Goal: Information Seeking & Learning: Learn about a topic

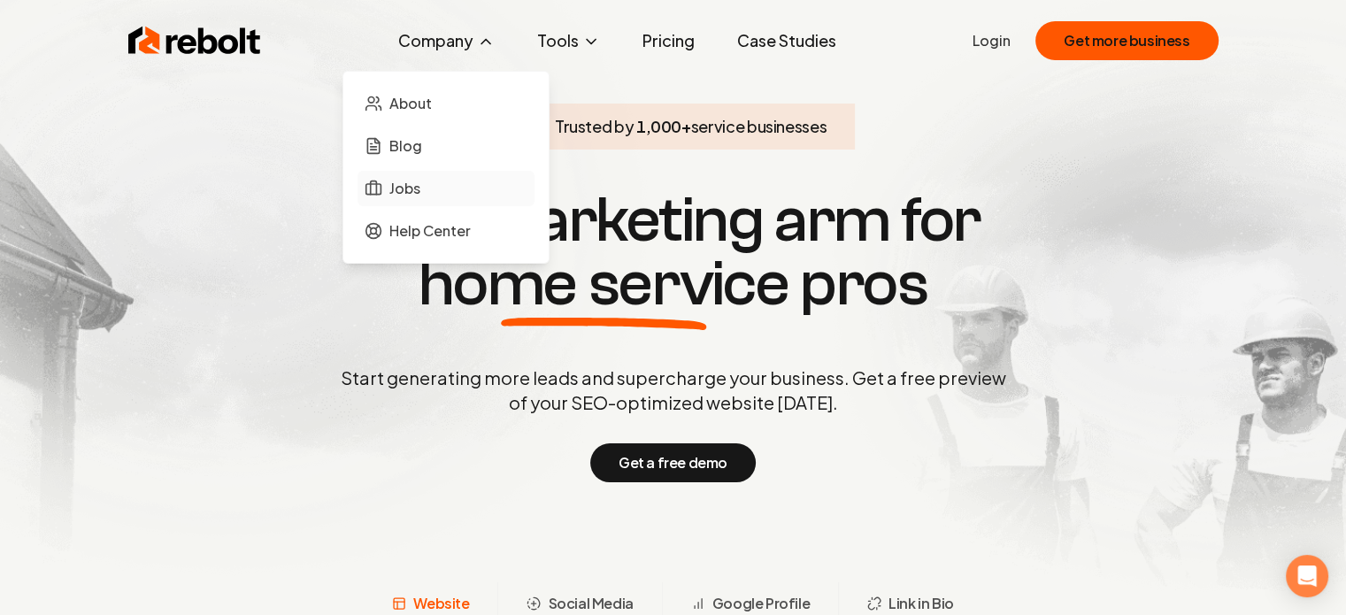
click at [410, 178] on span "Jobs" at bounding box center [404, 188] width 31 height 21
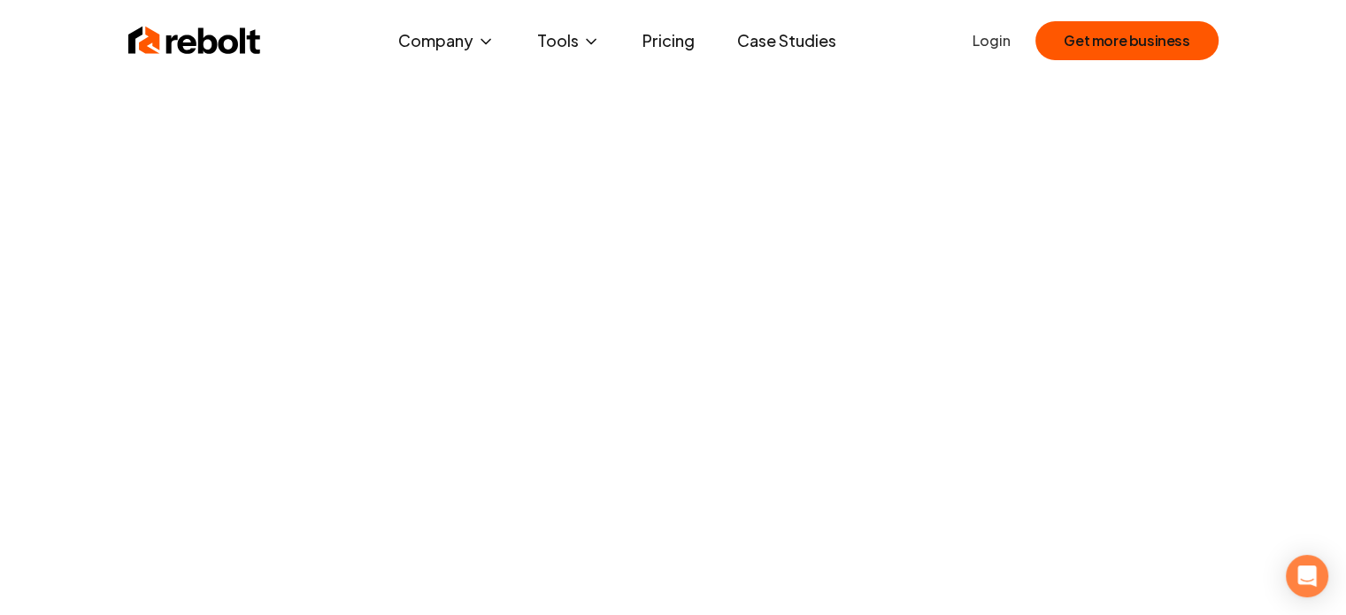
click at [789, 52] on link "Case Studies" at bounding box center [786, 40] width 127 height 35
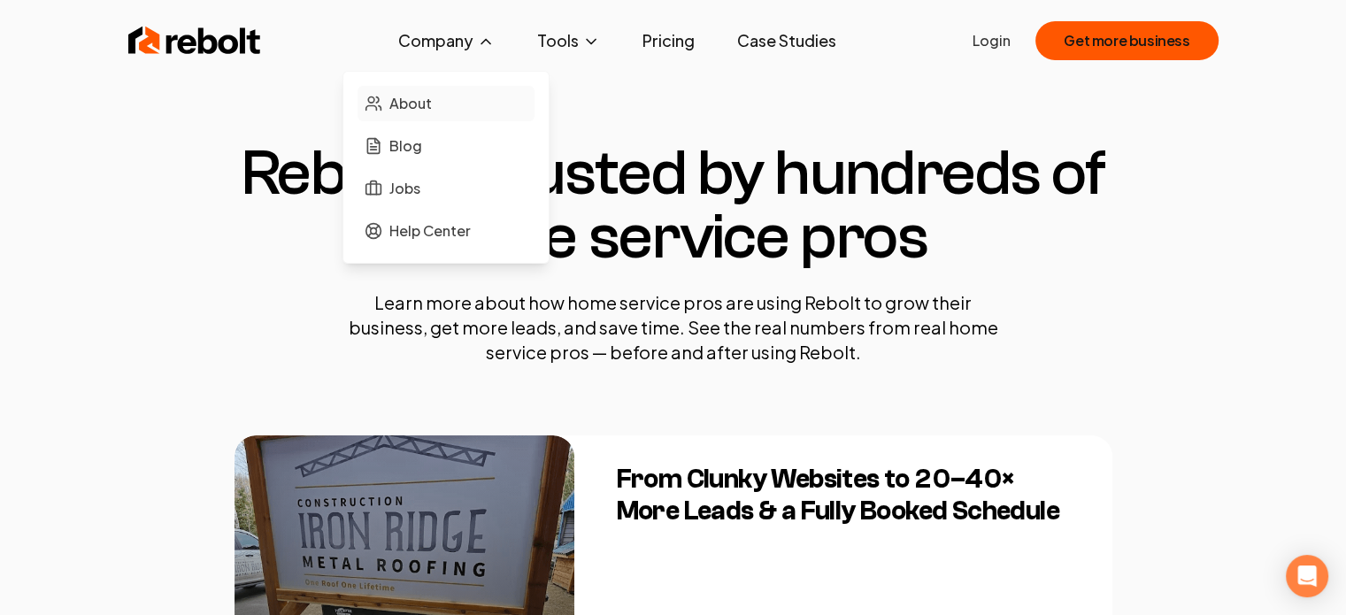
click at [442, 92] on link "About" at bounding box center [445, 103] width 177 height 35
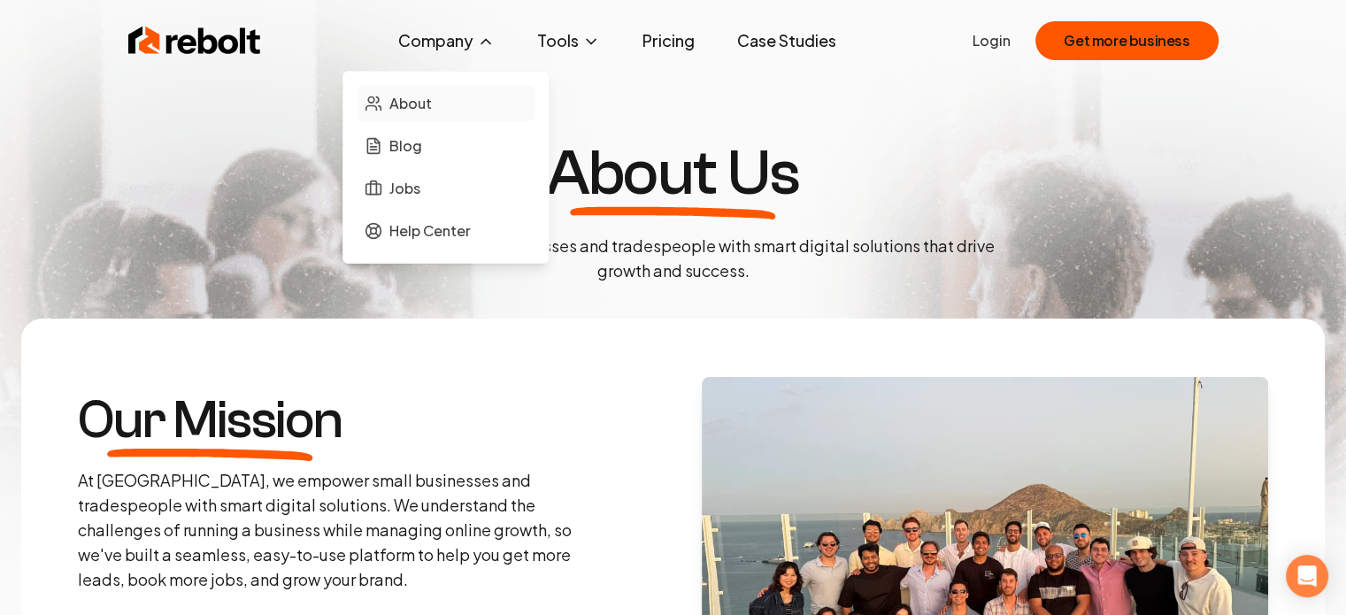
click at [417, 89] on link "About" at bounding box center [445, 103] width 177 height 35
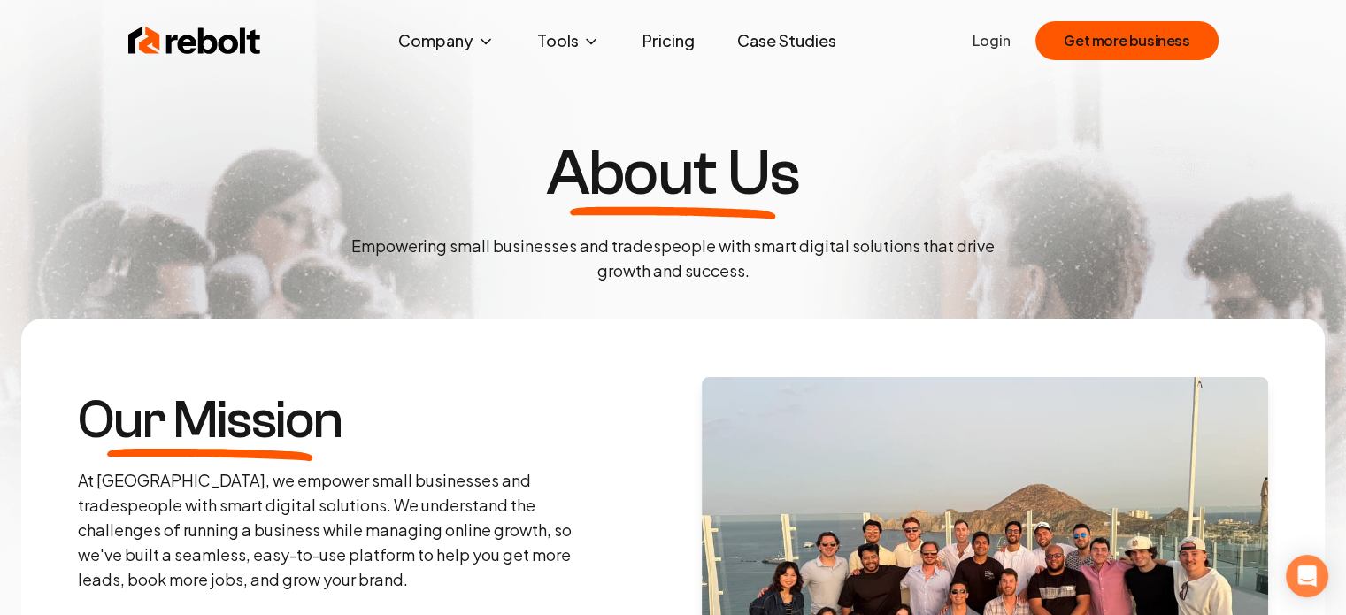
click at [190, 24] on img at bounding box center [194, 40] width 133 height 35
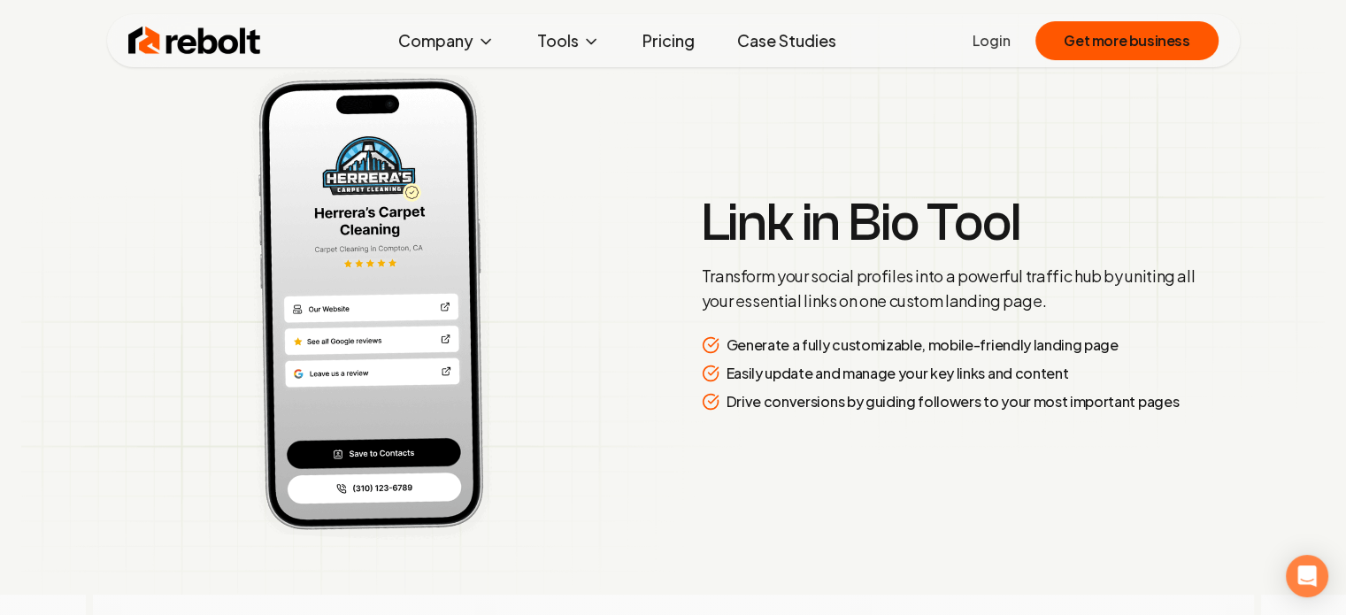
scroll to position [3191, 0]
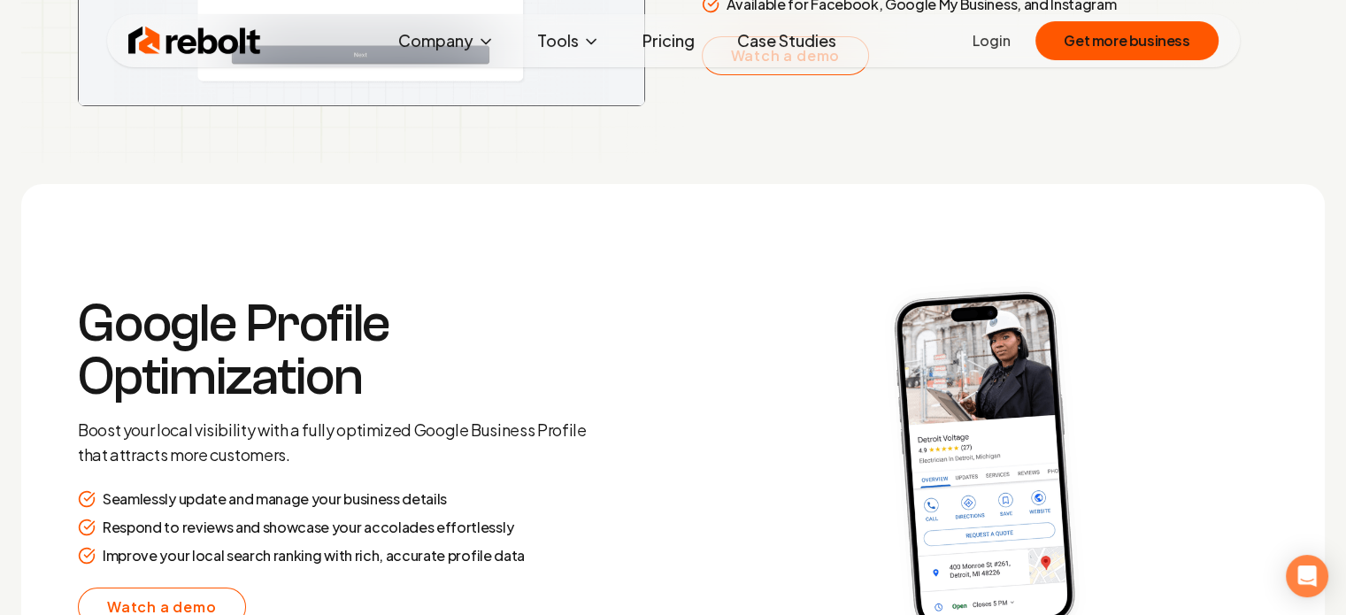
click at [559, 215] on section "Google Profile Optimization Boost your local visibility with a fully optimized …" at bounding box center [672, 461] width 1303 height 555
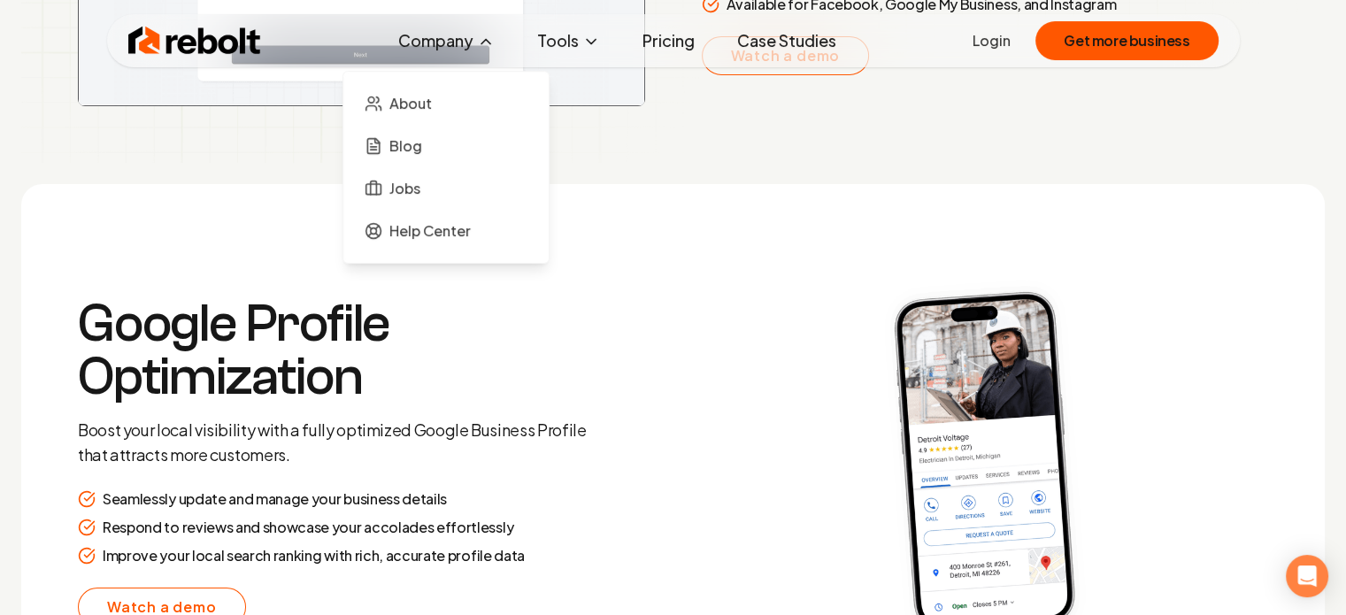
click at [477, 47] on button "Company" at bounding box center [446, 40] width 125 height 35
click at [410, 145] on span "Blog" at bounding box center [405, 145] width 33 height 21
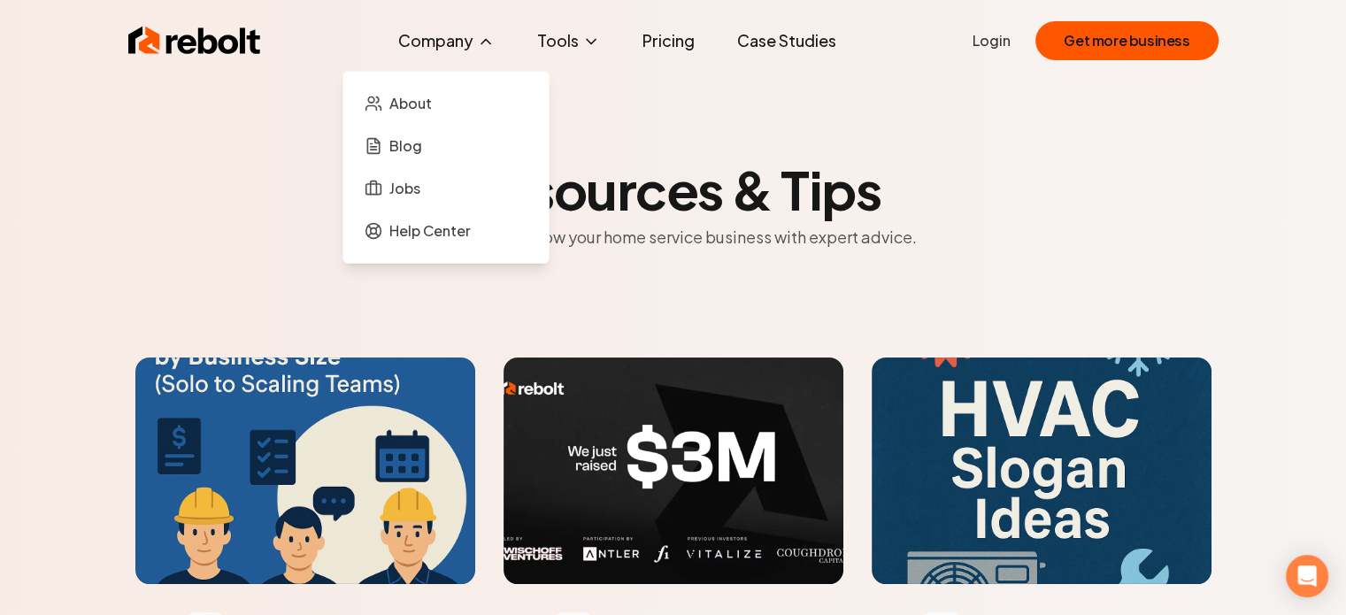
click at [480, 35] on icon at bounding box center [486, 42] width 18 height 18
click at [421, 109] on span "About" at bounding box center [410, 103] width 42 height 21
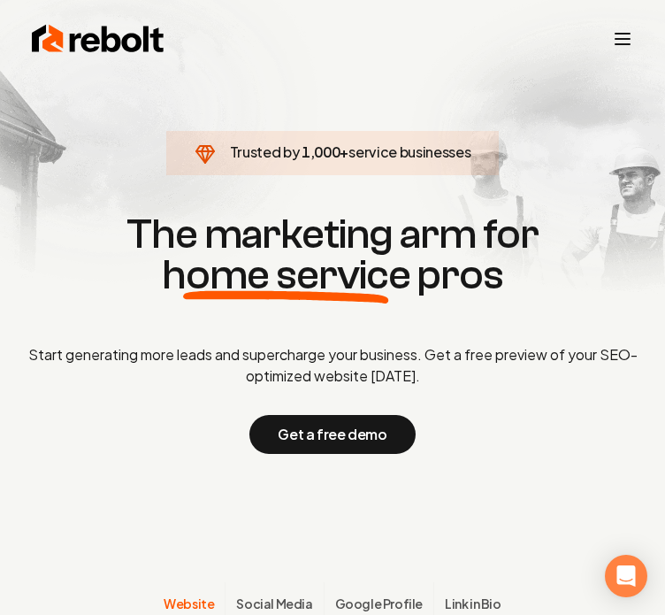
click at [628, 48] on icon "Toggle mobile menu" at bounding box center [622, 38] width 21 height 21
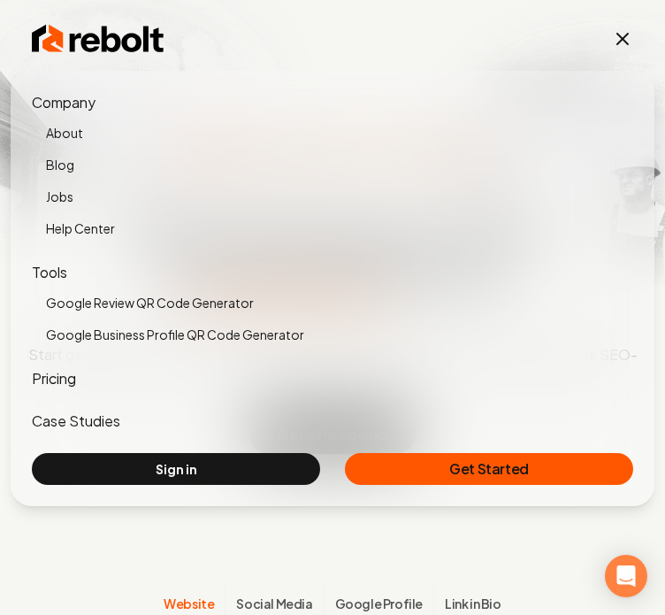
click at [71, 135] on link "About" at bounding box center [339, 132] width 587 height 25
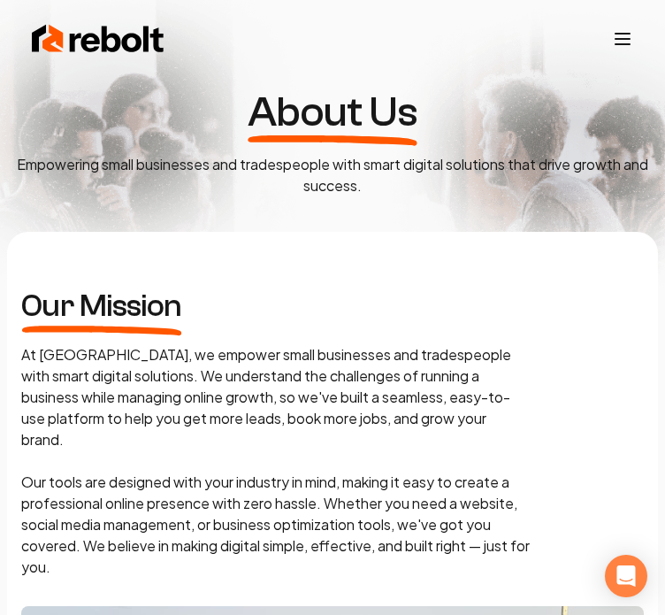
click at [629, 42] on icon "Toggle mobile menu" at bounding box center [622, 38] width 21 height 21
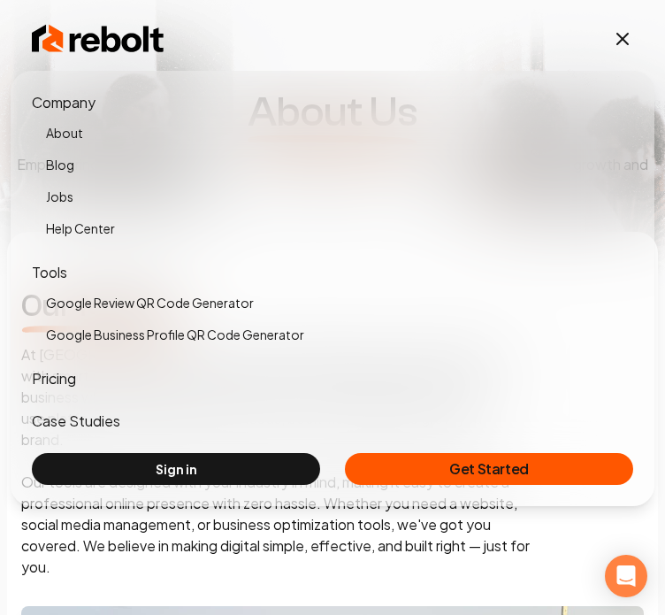
click at [621, 42] on icon "Toggle mobile menu" at bounding box center [623, 39] width 11 height 11
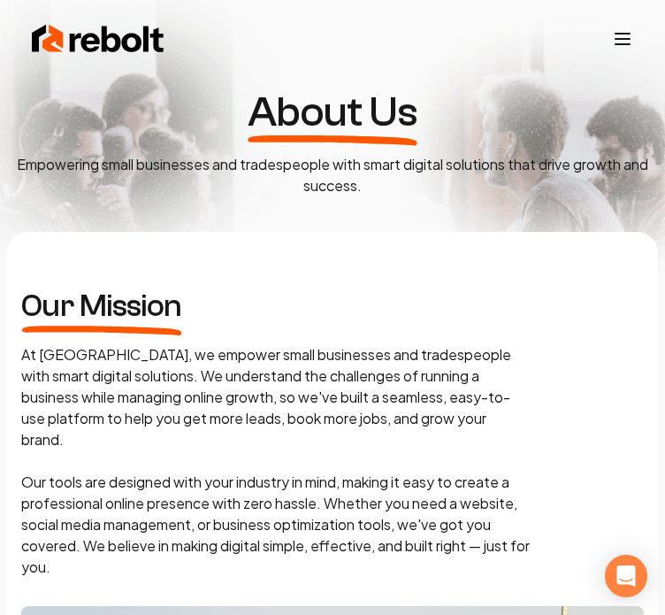
click at [620, 40] on icon "Toggle mobile menu" at bounding box center [622, 38] width 21 height 21
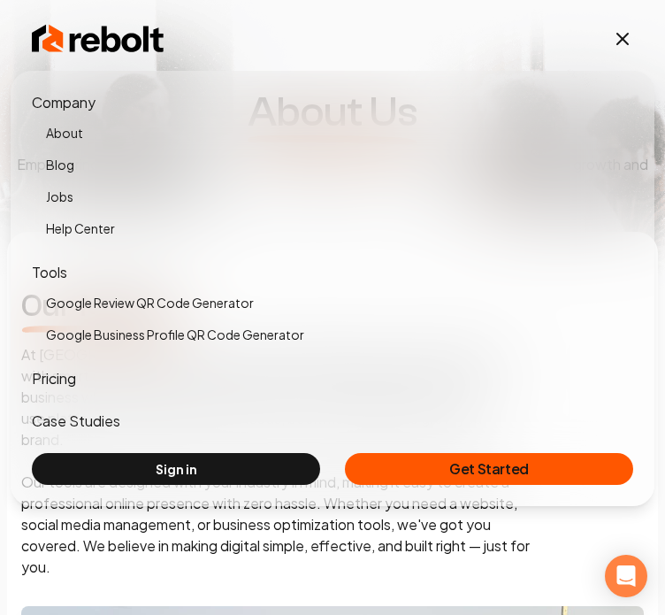
click at [40, 34] on img at bounding box center [98, 38] width 133 height 35
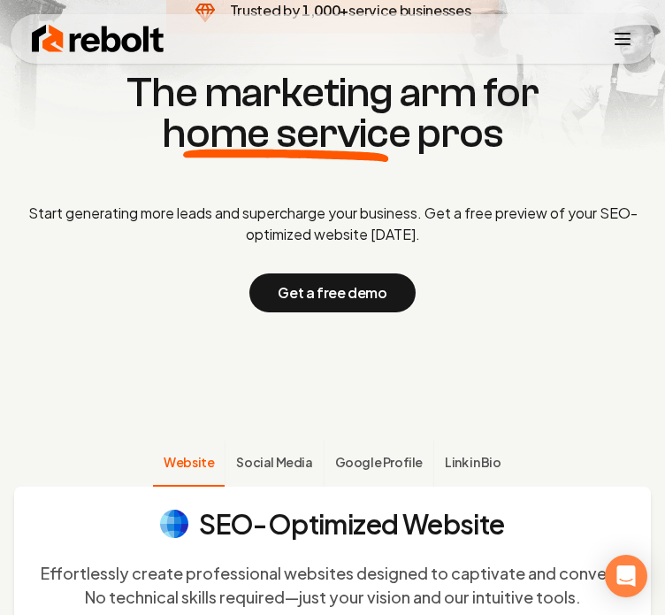
click at [278, 470] on span "Social Media" at bounding box center [274, 462] width 76 height 18
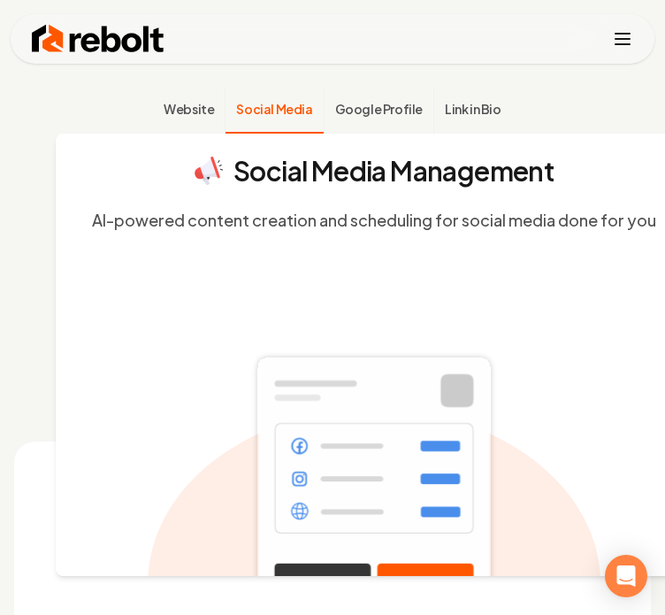
scroll to position [495, 0]
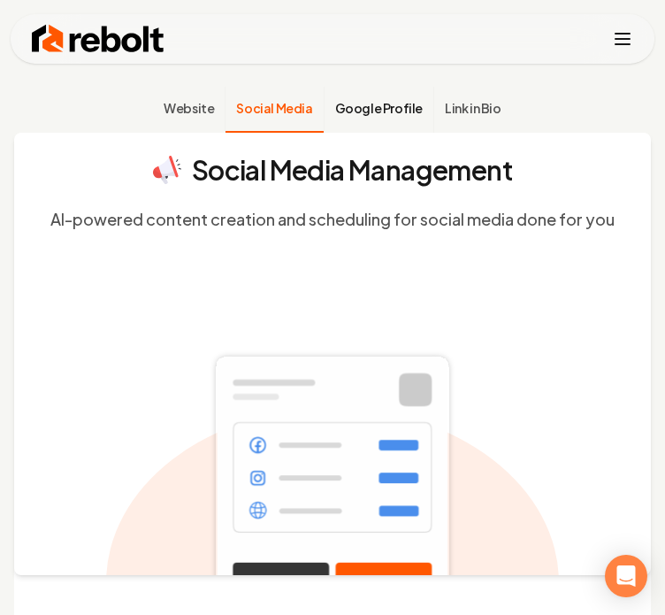
click at [412, 120] on button "Google Profile" at bounding box center [379, 110] width 110 height 46
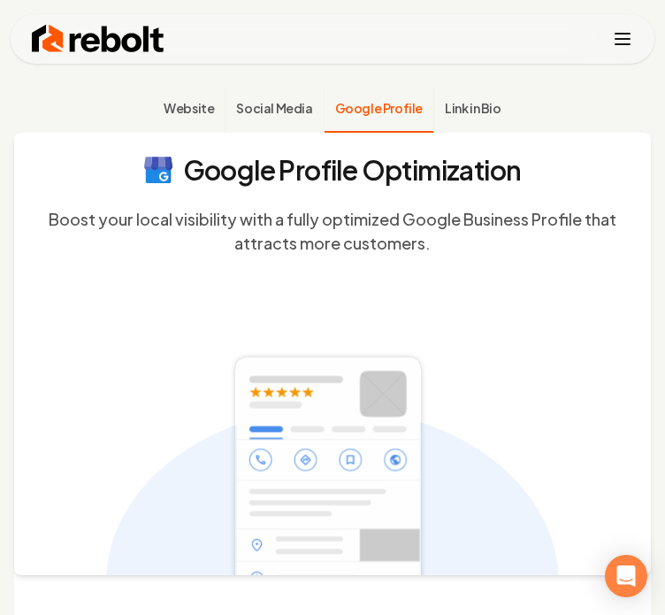
click at [324, 87] on button "Google Profile" at bounding box center [379, 110] width 110 height 46
click at [471, 118] on button "Link in Bio" at bounding box center [473, 110] width 79 height 46
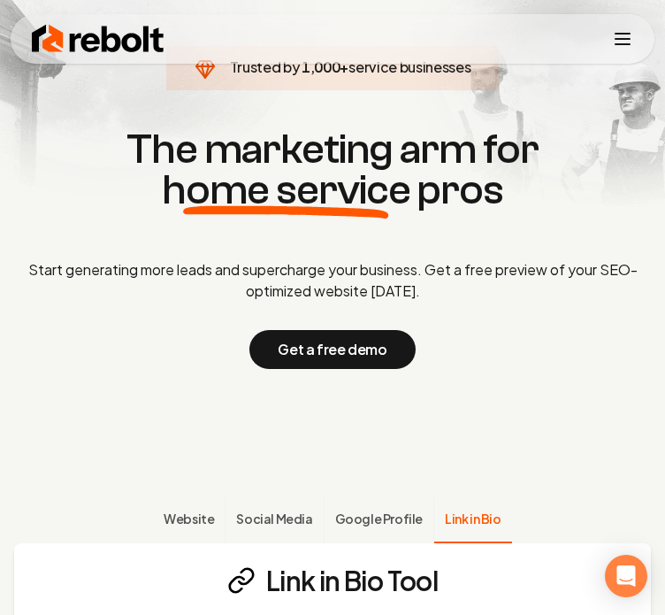
scroll to position [0, 0]
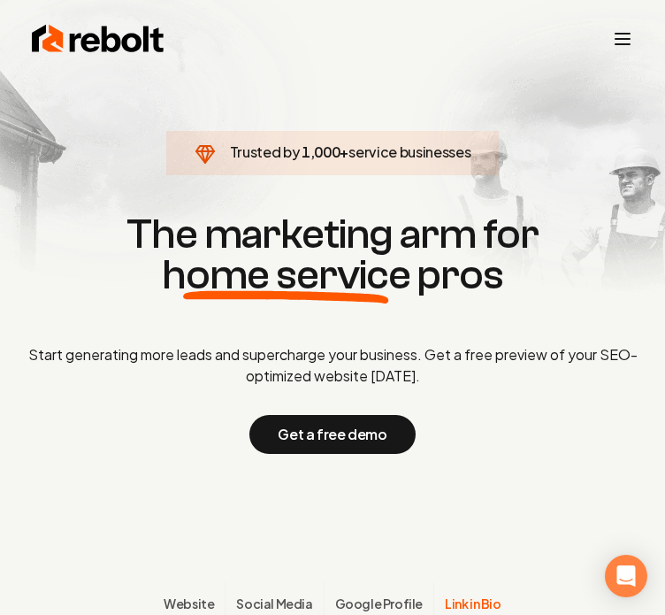
click at [607, 35] on div "Rebolt Company About Blog Jobs Help Center Tools Google Review QR Code Generato…" at bounding box center [333, 39] width 644 height 50
click at [637, 47] on div "Rebolt Company About Blog Jobs Help Center Tools Google Review QR Code Generato…" at bounding box center [333, 39] width 644 height 50
click at [617, 44] on line "Toggle mobile menu" at bounding box center [623, 44] width 14 height 0
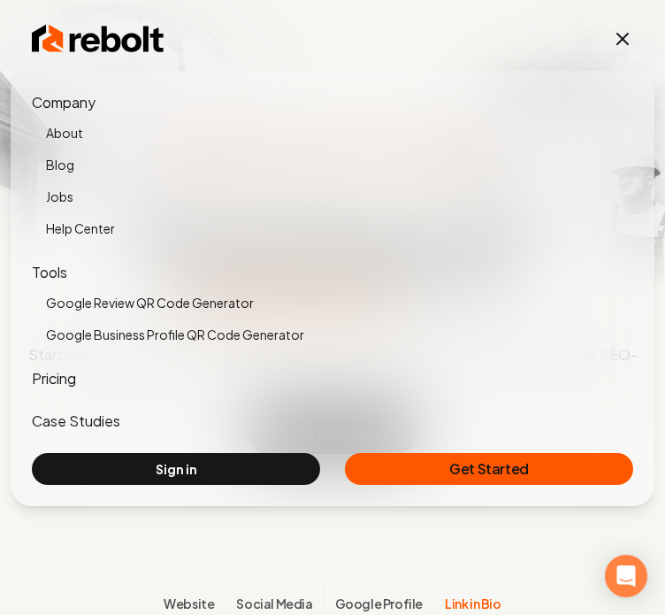
click at [55, 135] on link "About" at bounding box center [339, 132] width 587 height 25
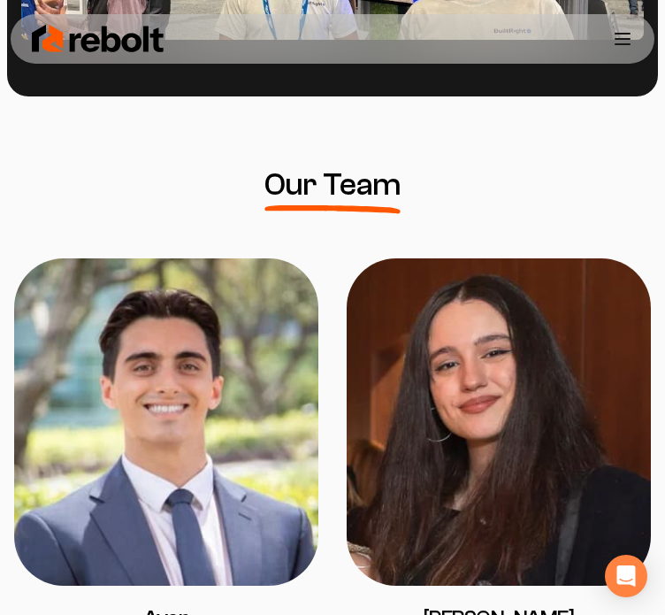
scroll to position [1893, 0]
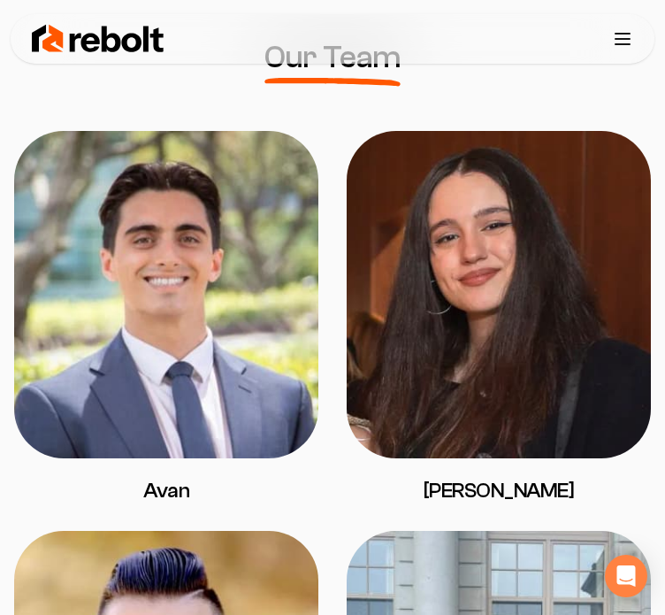
click at [142, 362] on img at bounding box center [166, 294] width 304 height 327
click at [268, 190] on img at bounding box center [166, 294] width 304 height 327
click at [488, 288] on img at bounding box center [499, 294] width 304 height 327
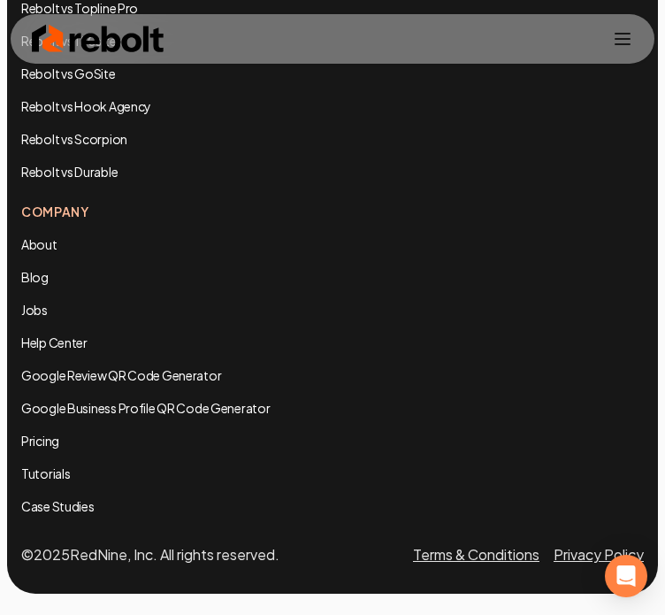
scroll to position [10870, 0]
